Goal: Find contact information: Find contact information

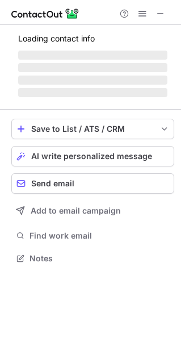
scroll to position [251, 181]
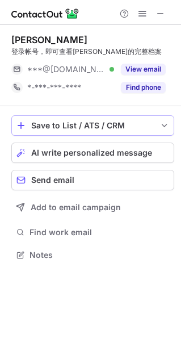
scroll to position [6, 6]
click at [110, 134] on button "Save to List / ATS / CRM" at bounding box center [92, 125] width 163 height 20
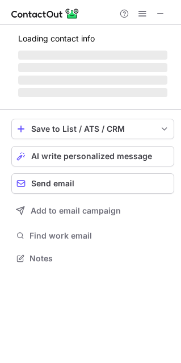
scroll to position [251, 181]
click at [138, 18] on span at bounding box center [142, 13] width 9 height 9
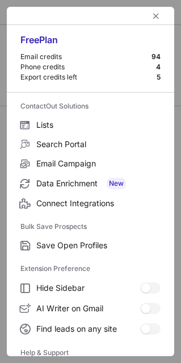
scroll to position [6, 6]
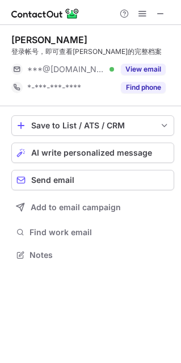
scroll to position [247, 181]
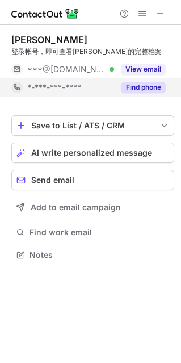
click at [128, 85] on button "Find phone" at bounding box center [143, 87] width 45 height 11
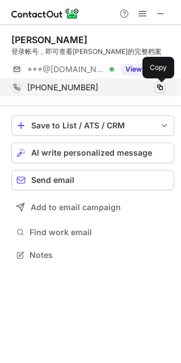
click at [158, 87] on span at bounding box center [160, 87] width 9 height 9
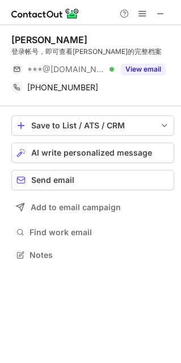
scroll to position [247, 181]
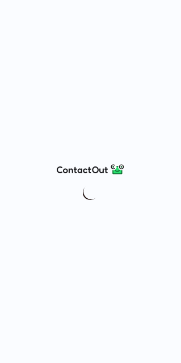
click at [53, 61] on div at bounding box center [90, 181] width 181 height 363
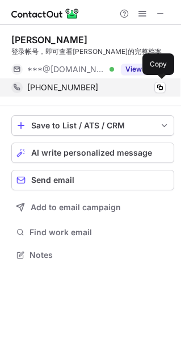
scroll to position [247, 181]
click at [159, 87] on span at bounding box center [160, 87] width 9 height 9
